Goal: Information Seeking & Learning: Compare options

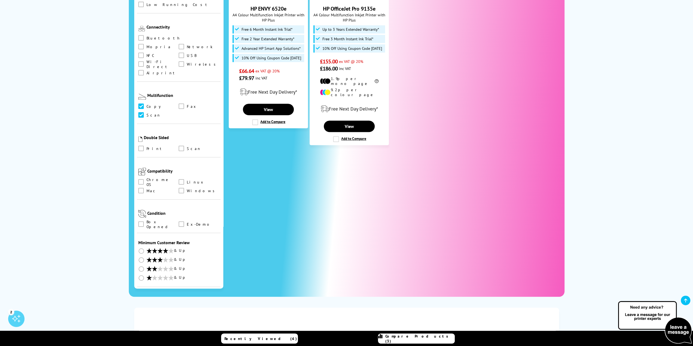
scroll to position [239, 0]
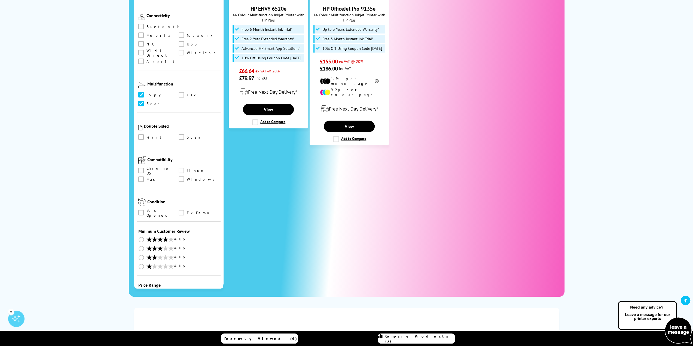
click at [187, 302] on select "0 100 200 300 400 500 600 700 800 900 1000 1500 2000 3000 4000 5000 6000 7000 8…" at bounding box center [199, 305] width 41 height 7
select select "500"
click at [179, 302] on select "0 100 200 300 400 500 600 700 800 900 1000 1500 2000 3000 4000 5000 6000 7000 8…" at bounding box center [199, 305] width 41 height 7
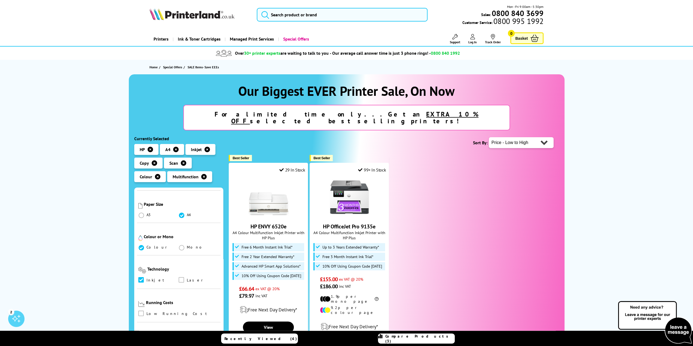
scroll to position [191, 0]
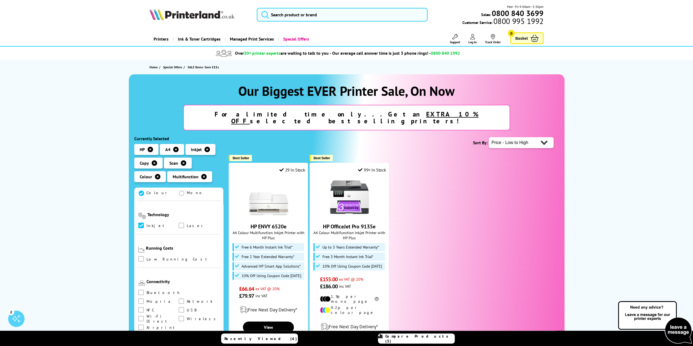
click at [164, 256] on span "Low Running Cost" at bounding box center [177, 259] width 63 height 6
click at [141, 256] on span at bounding box center [140, 258] width 5 height 5
click at [146, 257] on input "checkbox" at bounding box center [146, 257] width 0 height 0
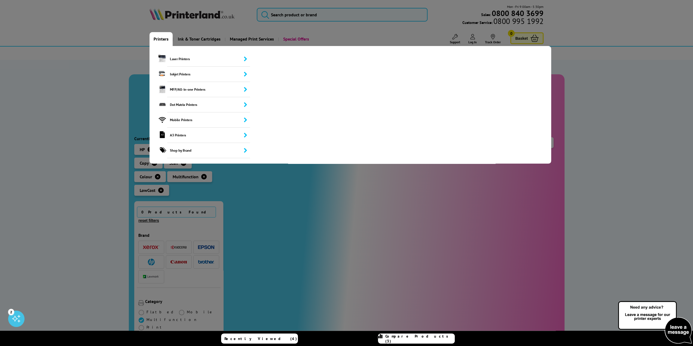
click at [165, 39] on link "Printers" at bounding box center [160, 39] width 23 height 14
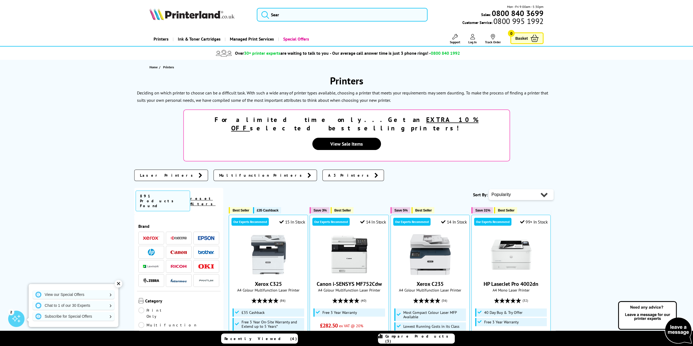
click at [149, 249] on img at bounding box center [151, 252] width 7 height 7
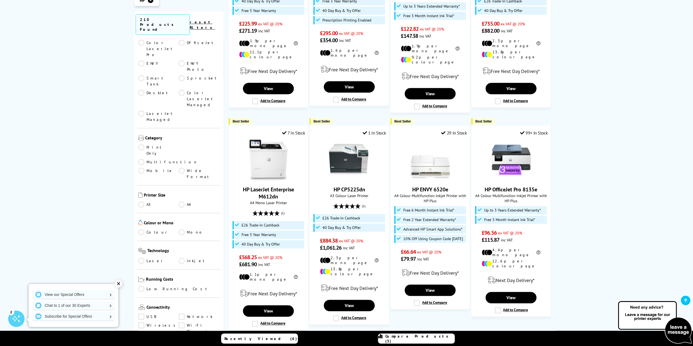
scroll to position [175, 0]
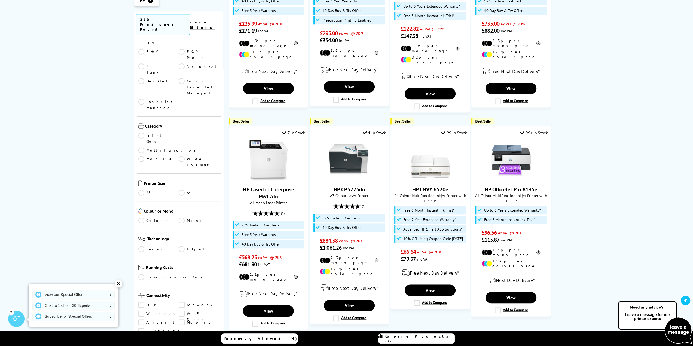
click at [168, 274] on link "Low Running Cost" at bounding box center [178, 277] width 81 height 6
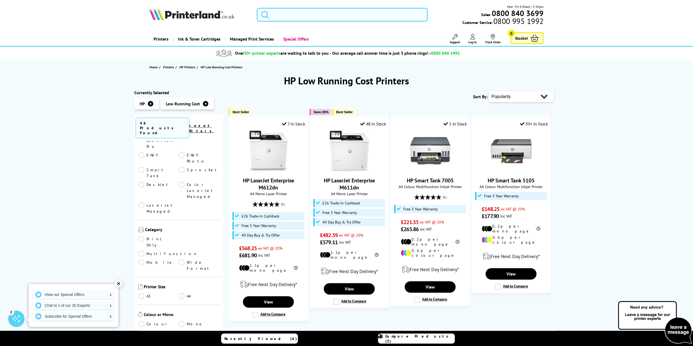
click at [309, 15] on input "search" at bounding box center [342, 15] width 171 height 14
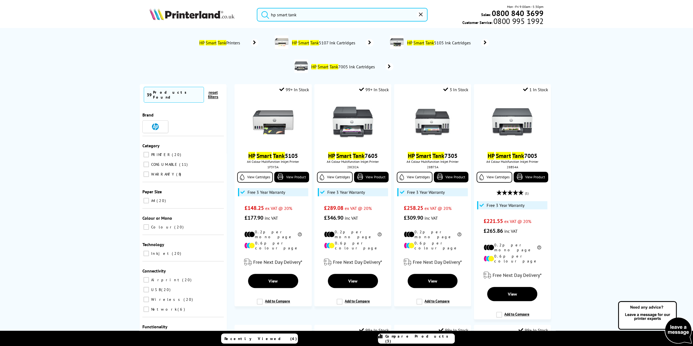
type input "hp smart tank"
click at [257, 8] on button "submit" at bounding box center [264, 14] width 14 height 12
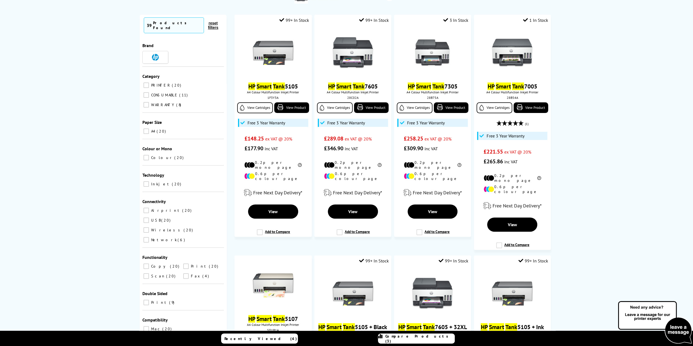
scroll to position [82, 0]
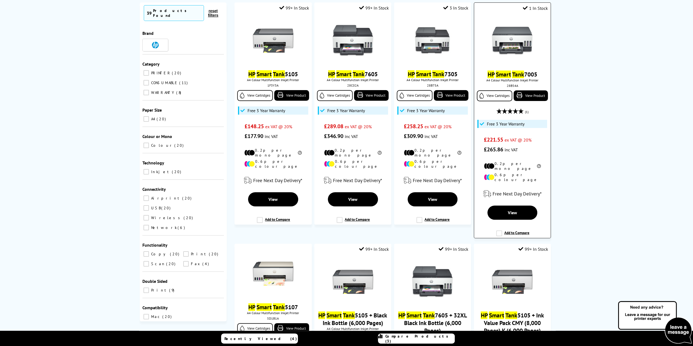
click at [501, 230] on label "Add to Compare" at bounding box center [512, 235] width 33 height 10
click at [0, 0] on input "Add to Compare" at bounding box center [0, 0] width 0 height 0
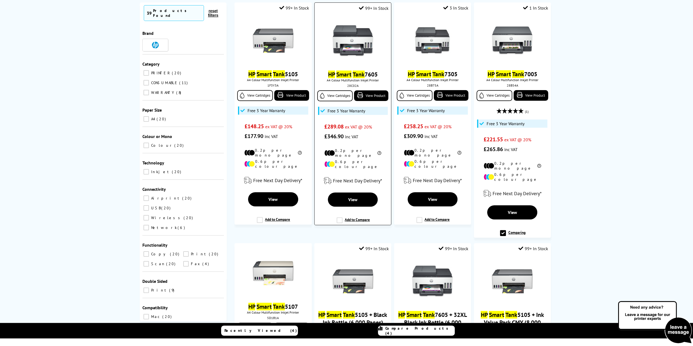
click at [340, 217] on label "Add to Compare" at bounding box center [352, 222] width 33 height 10
click at [0, 0] on input "Add to Compare" at bounding box center [0, 0] width 0 height 0
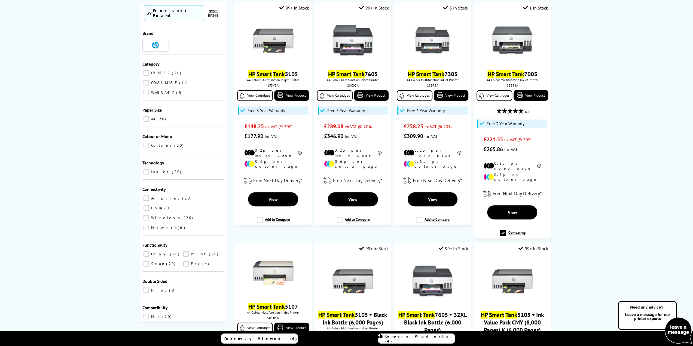
click at [399, 341] on link "Compare Products (4)" at bounding box center [416, 338] width 77 height 10
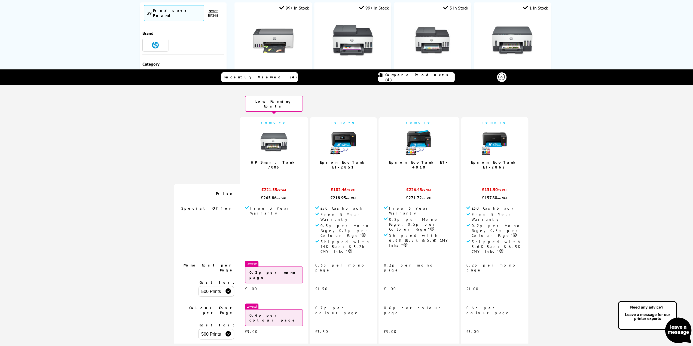
click at [350, 120] on link "remove" at bounding box center [343, 122] width 26 height 5
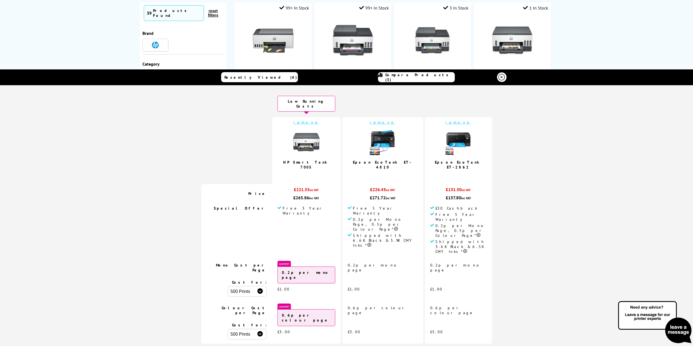
click at [446, 120] on link "remove" at bounding box center [458, 122] width 26 height 5
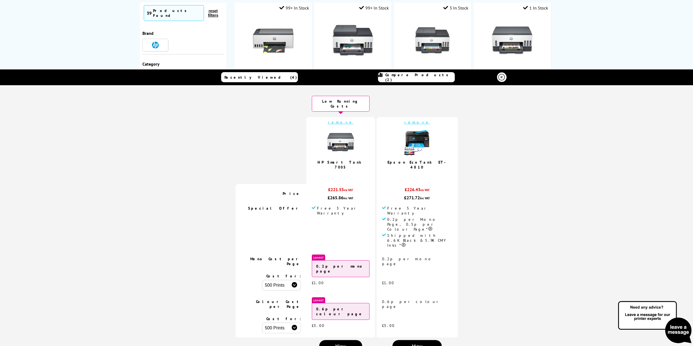
click at [411, 120] on link "remove" at bounding box center [417, 122] width 26 height 5
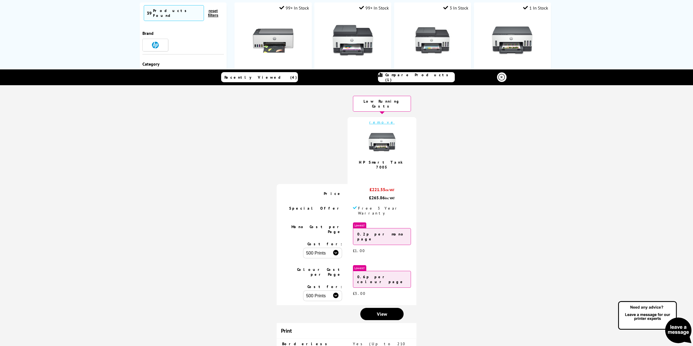
click at [499, 78] on icon at bounding box center [501, 77] width 7 height 7
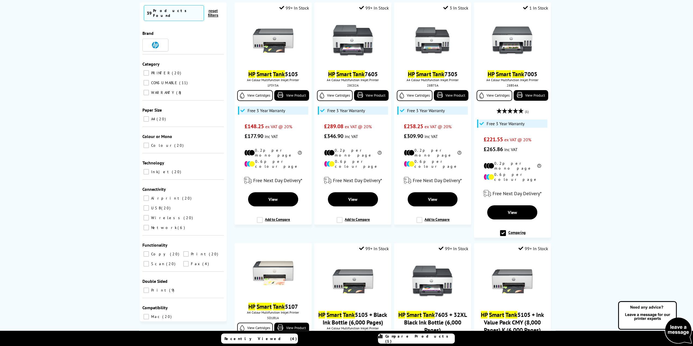
click at [417, 338] on span "Compare Products (1)" at bounding box center [419, 339] width 69 height 10
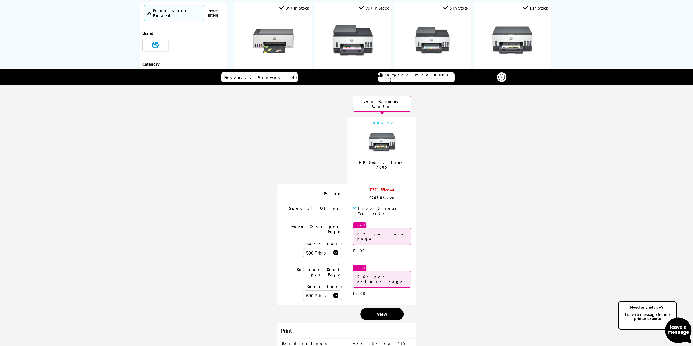
click at [503, 77] on link at bounding box center [502, 77] width 10 height 10
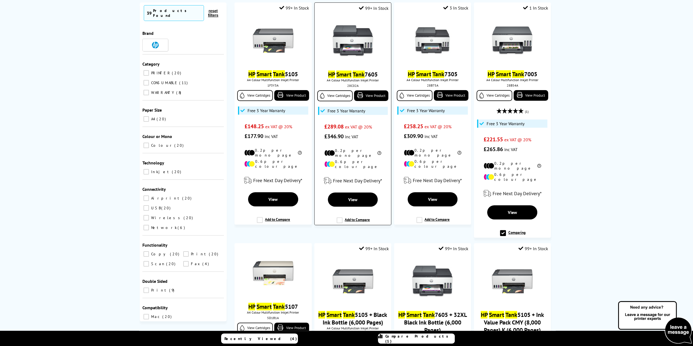
click at [337, 217] on label "Add to Compare" at bounding box center [352, 222] width 33 height 10
click at [0, 0] on input "Add to Compare" at bounding box center [0, 0] width 0 height 0
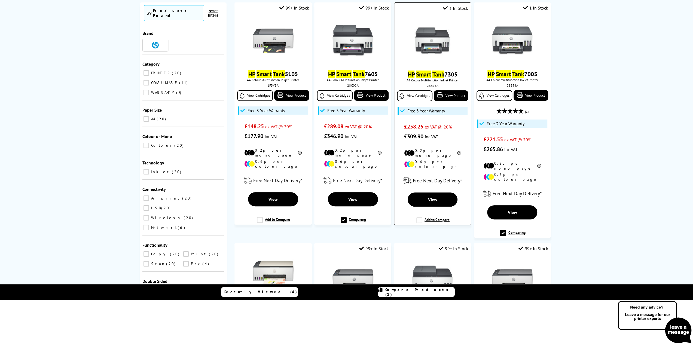
click at [420, 217] on label "Add to Compare" at bounding box center [432, 222] width 33 height 10
click at [0, 0] on input "Add to Compare" at bounding box center [0, 0] width 0 height 0
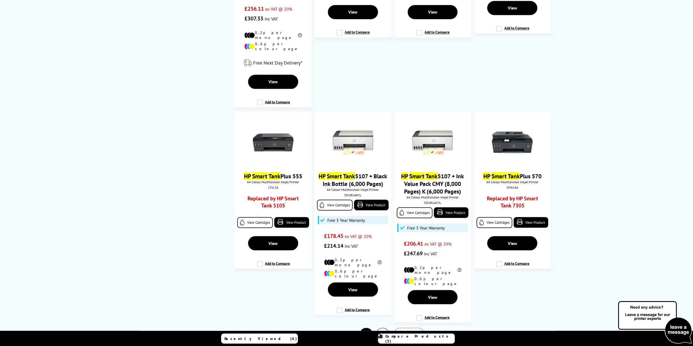
scroll to position [940, 0]
click at [402, 341] on link "Compare Products (3)" at bounding box center [416, 338] width 77 height 10
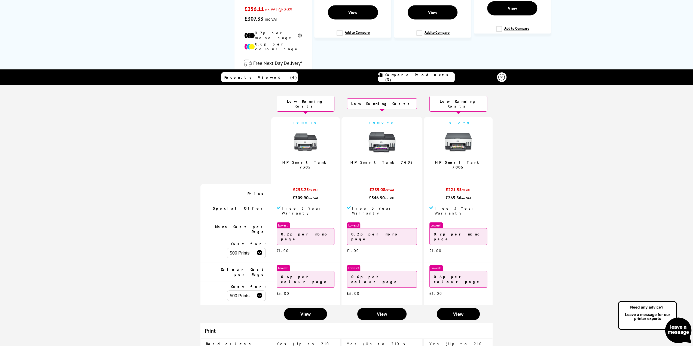
click at [432, 77] on span "Compare Products (3)" at bounding box center [419, 77] width 69 height 10
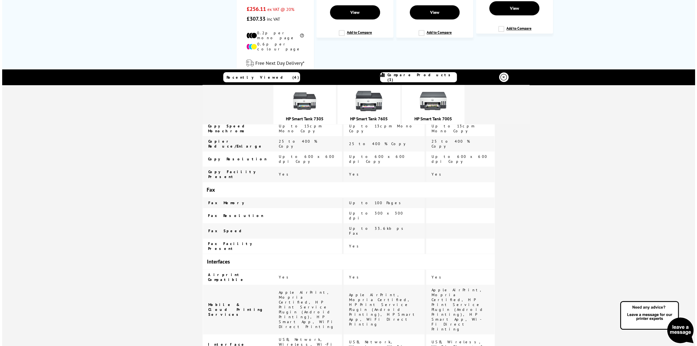
scroll to position [517, 0]
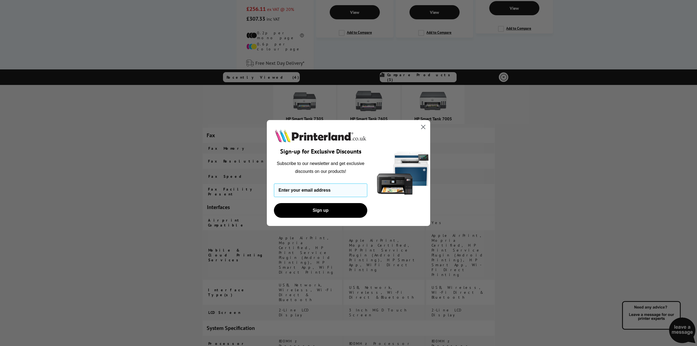
click at [426, 126] on circle "Close dialog" at bounding box center [423, 126] width 9 height 9
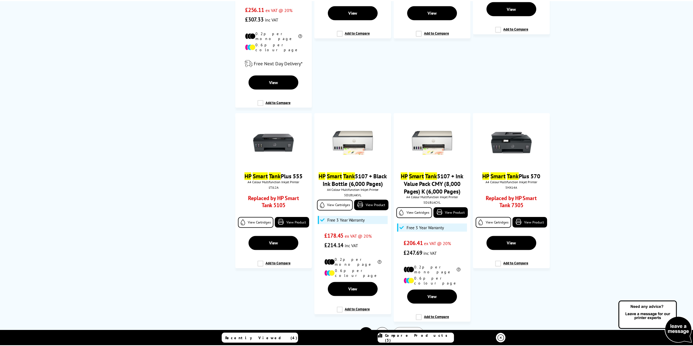
scroll to position [0, 0]
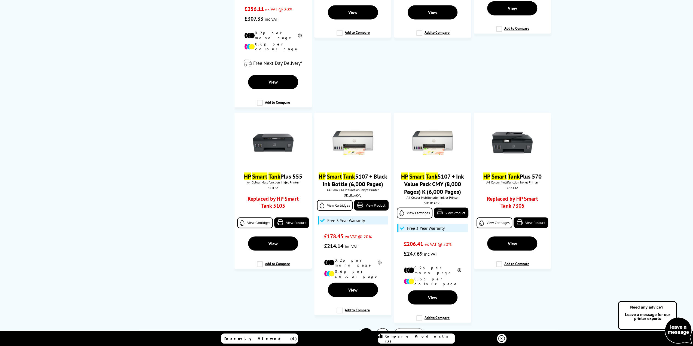
click at [405, 344] on div "Recently Viewed (4) Compare Products (3)" at bounding box center [346, 339] width 327 height 16
click at [405, 338] on span "Compare Products (3)" at bounding box center [419, 339] width 69 height 10
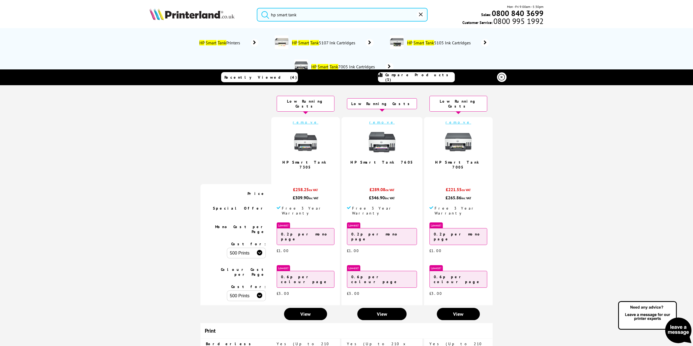
click at [422, 13] on icon "reset" at bounding box center [421, 15] width 4 height 4
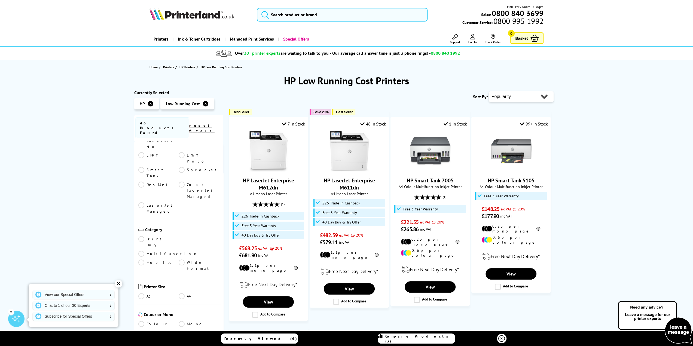
click at [500, 337] on icon at bounding box center [501, 338] width 7 height 7
